Goal: Find specific page/section: Find specific page/section

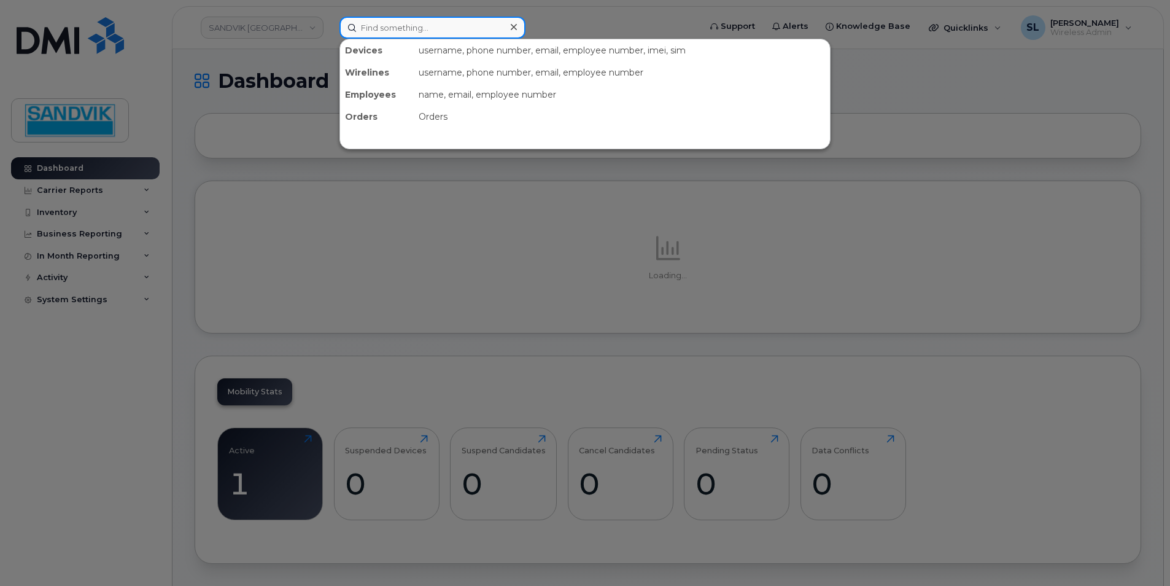
click at [411, 30] on input at bounding box center [432, 28] width 186 height 22
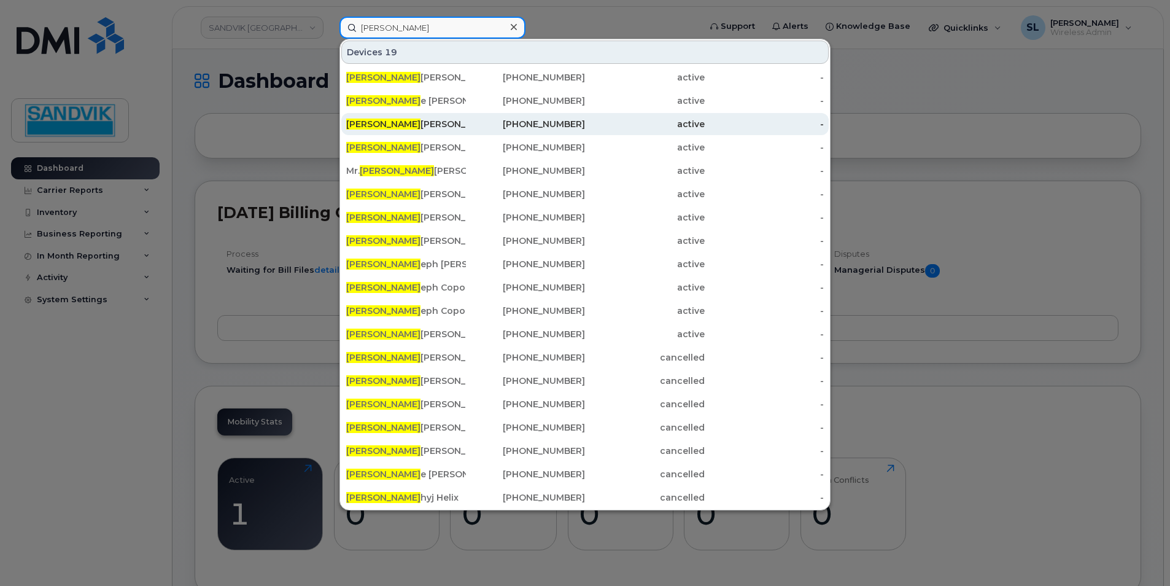
type input "[PERSON_NAME]"
click at [424, 127] on div "[PERSON_NAME] [PERSON_NAME]" at bounding box center [406, 124] width 120 height 12
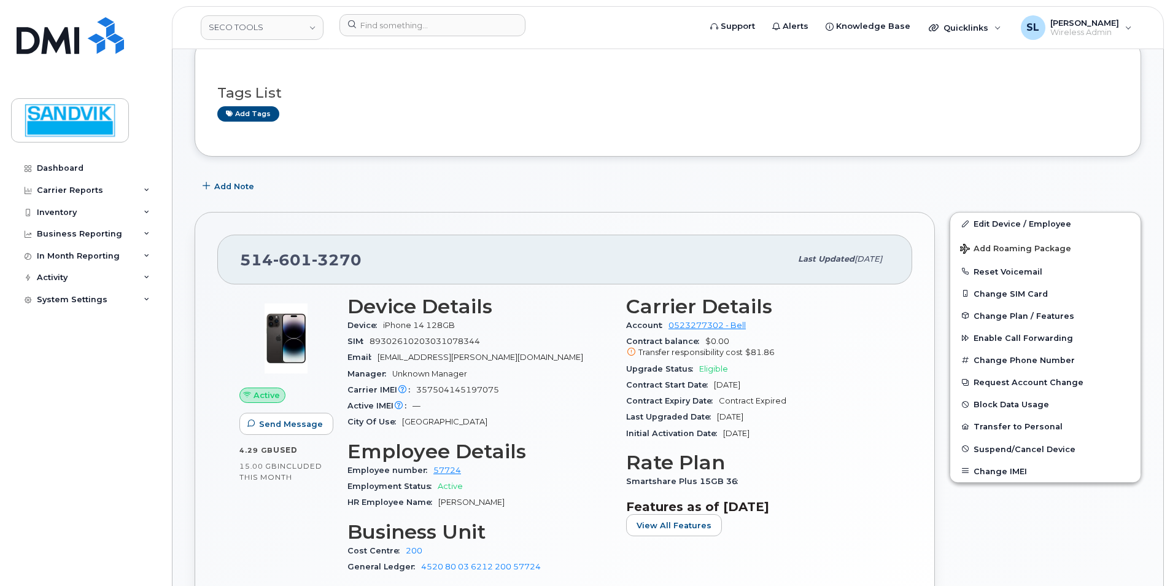
scroll to position [246, 0]
